Goal: Information Seeking & Learning: Check status

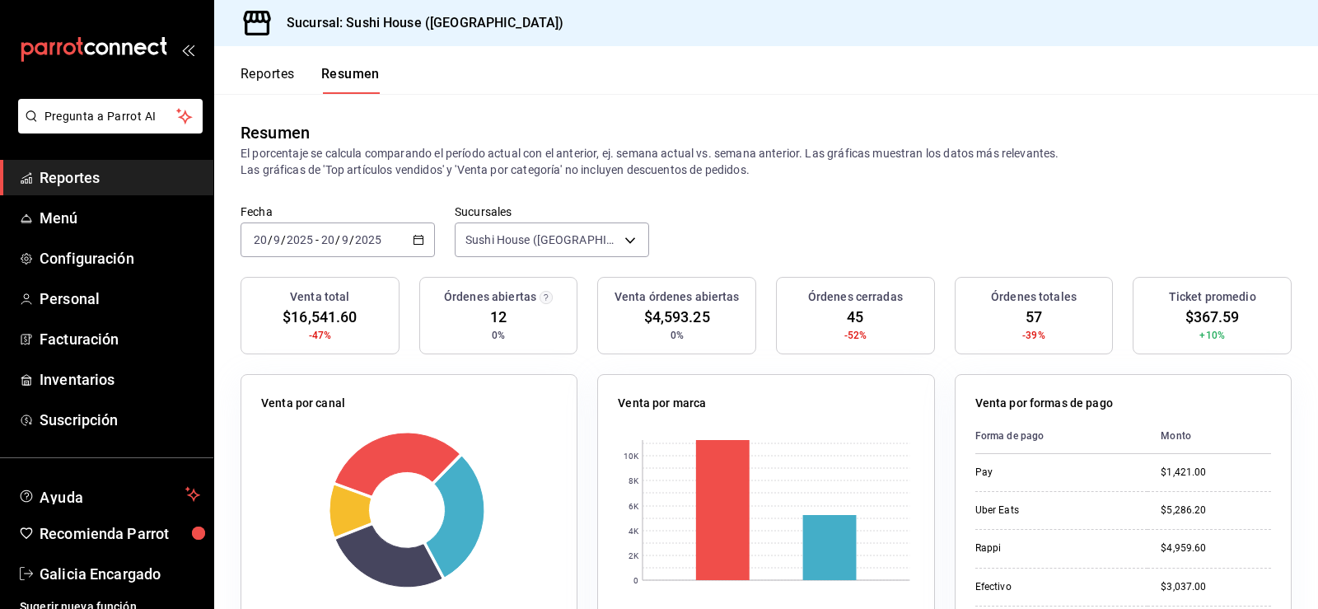
click at [132, 165] on link "Reportes" at bounding box center [106, 177] width 213 height 35
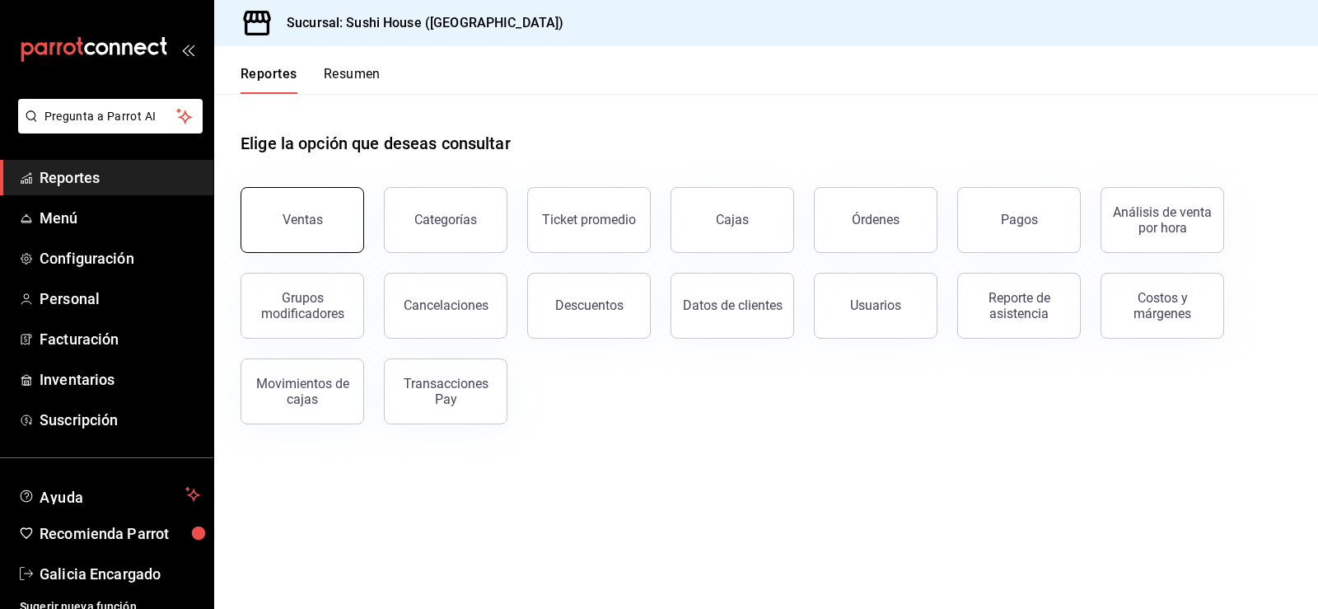
click at [267, 234] on button "Ventas" at bounding box center [302, 220] width 124 height 66
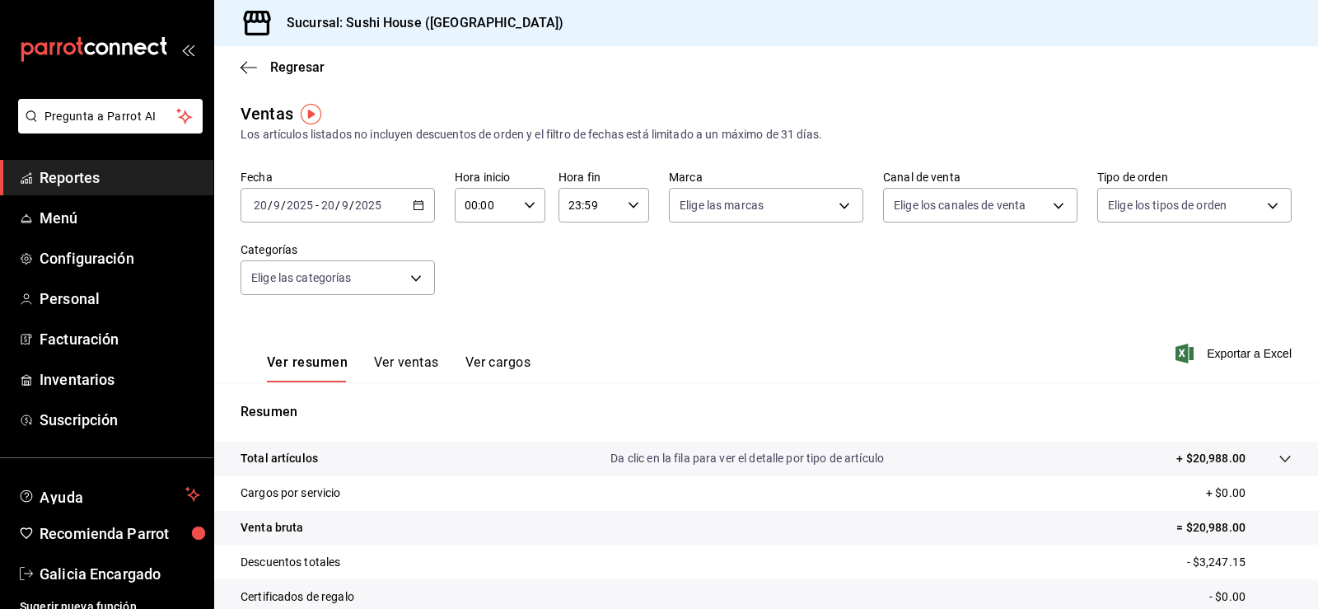
click at [81, 162] on link "Reportes" at bounding box center [106, 177] width 213 height 35
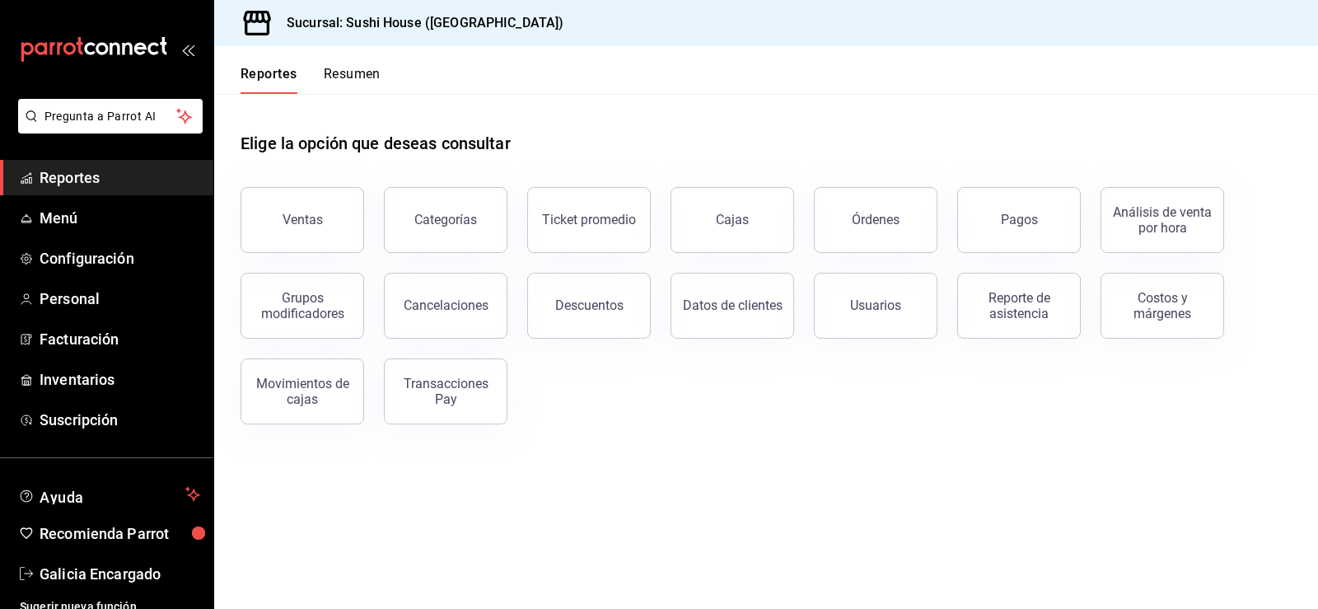
click at [355, 58] on div "Reportes Resumen" at bounding box center [297, 70] width 166 height 48
click at [352, 91] on button "Resumen" at bounding box center [352, 80] width 57 height 28
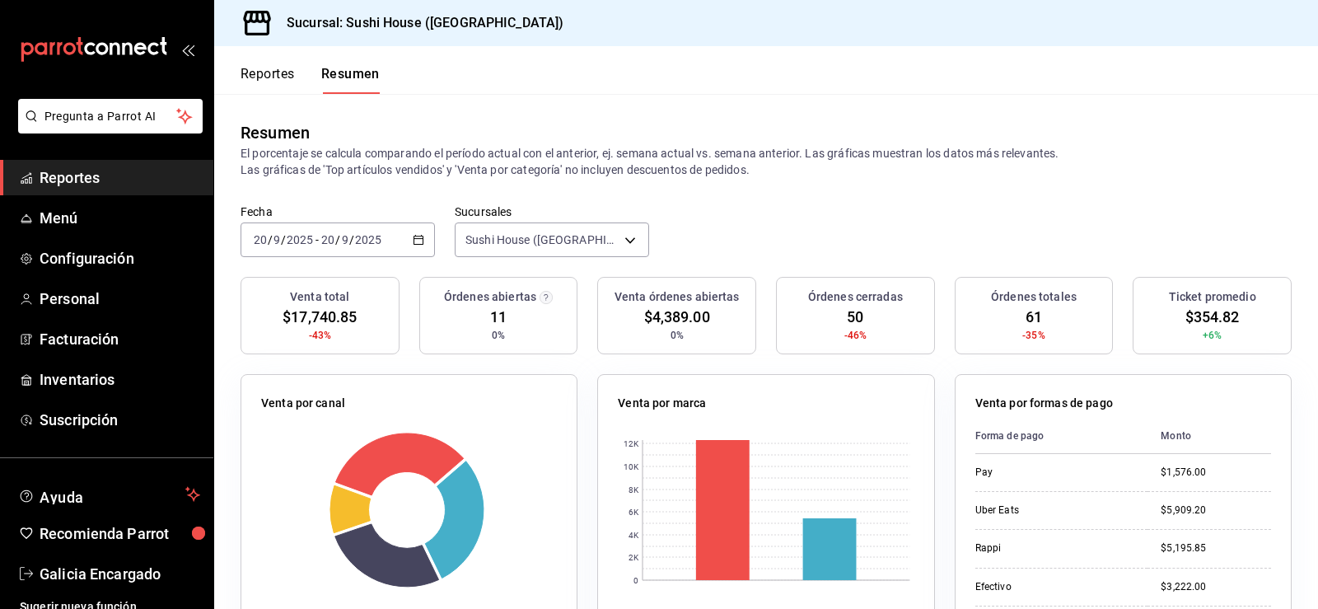
click at [117, 183] on span "Reportes" at bounding box center [120, 177] width 161 height 22
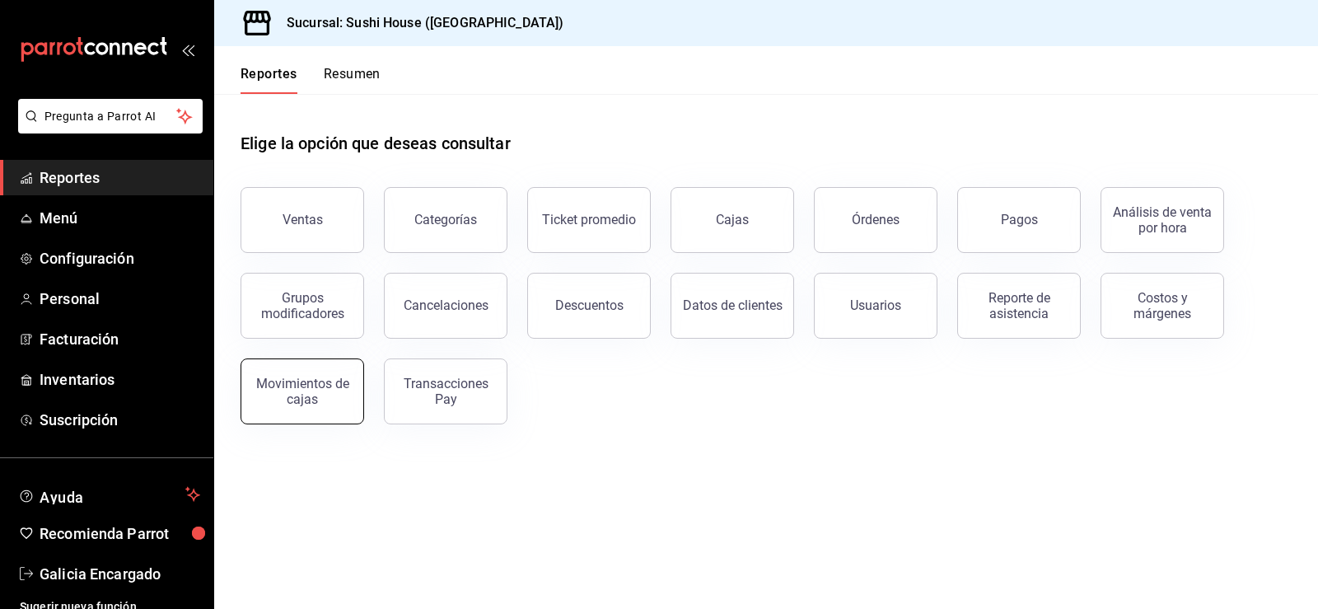
click at [327, 408] on button "Movimientos de cajas" at bounding box center [302, 391] width 124 height 66
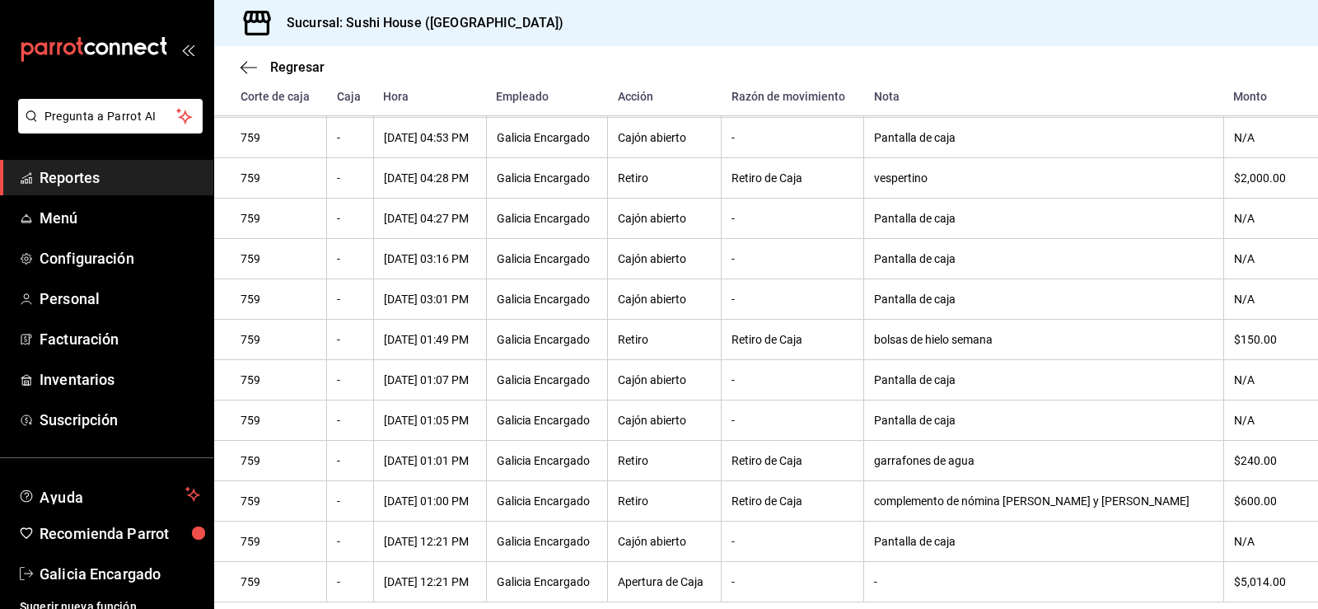
scroll to position [511, 0]
